Goal: Task Accomplishment & Management: Manage account settings

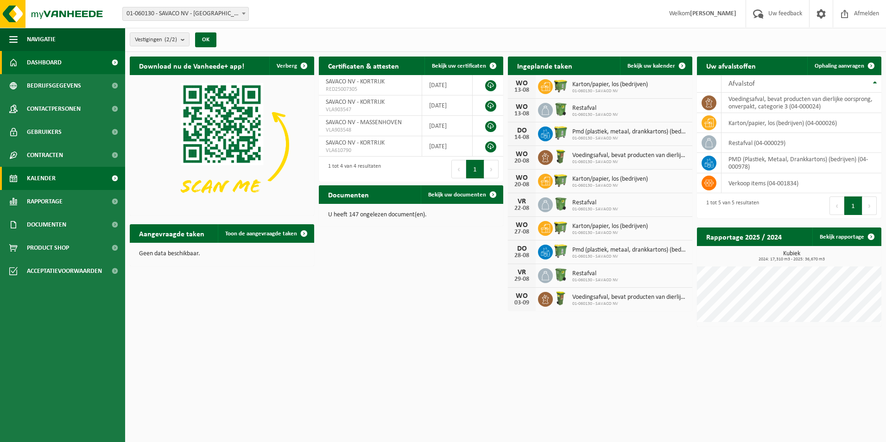
click at [54, 179] on span "Kalender" at bounding box center [41, 178] width 29 height 23
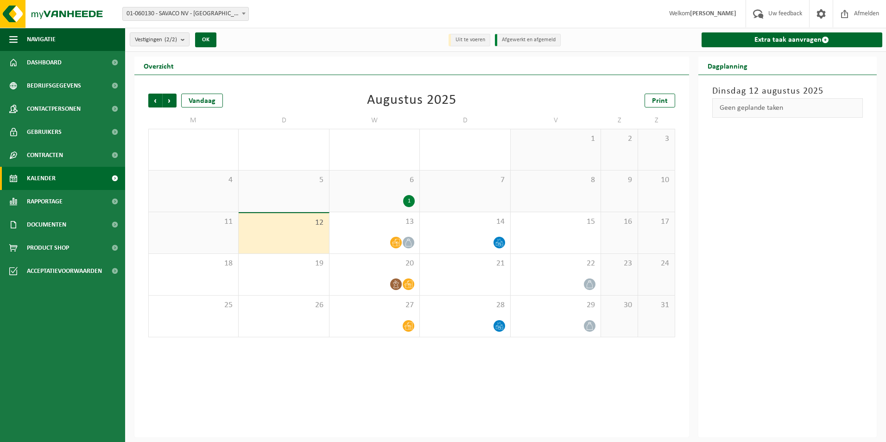
click at [810, 216] on div "[DATE] Geen geplande taken" at bounding box center [787, 256] width 179 height 362
click at [667, 98] on span "Print" at bounding box center [660, 100] width 16 height 7
